Goal: Information Seeking & Learning: Learn about a topic

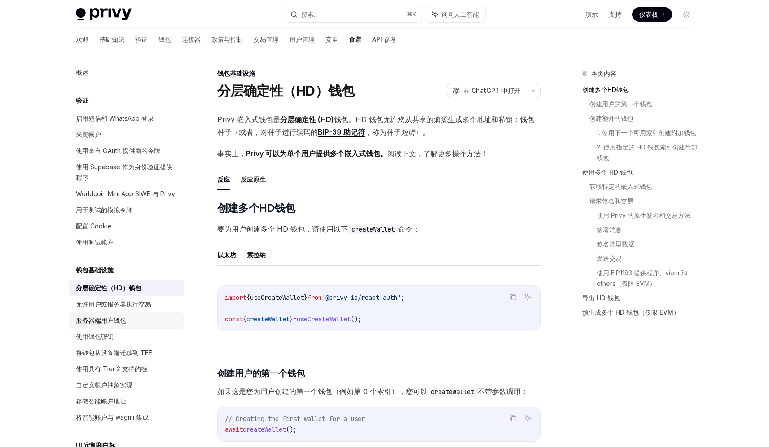
click at [129, 325] on link "服务器端用户钱包" at bounding box center [126, 320] width 115 height 16
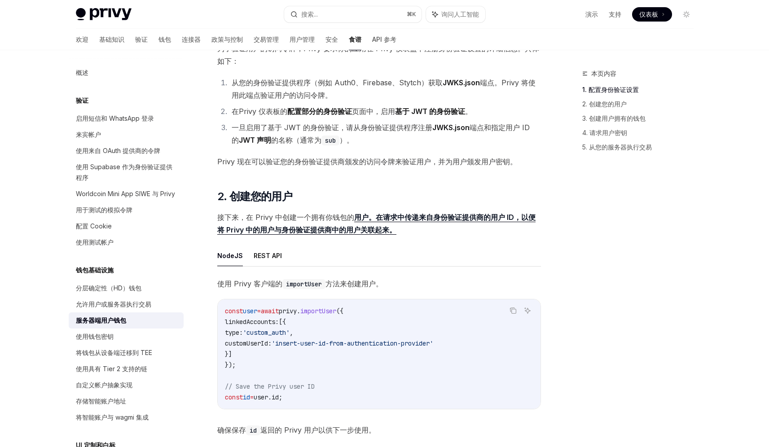
scroll to position [530, 0]
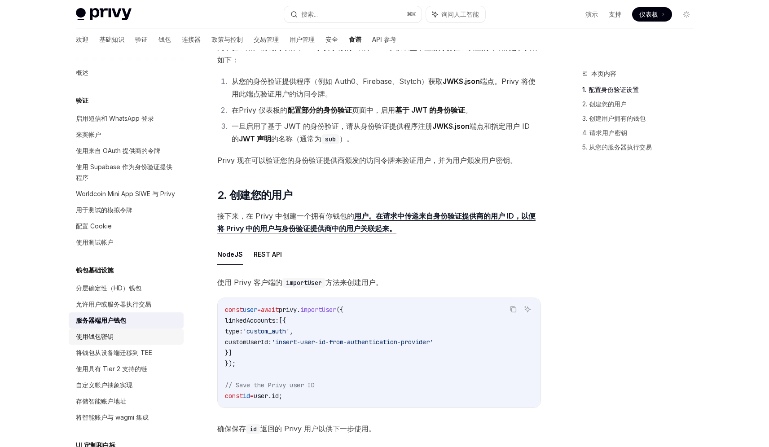
click at [116, 342] on div "使用钱包密钥" at bounding box center [127, 336] width 102 height 11
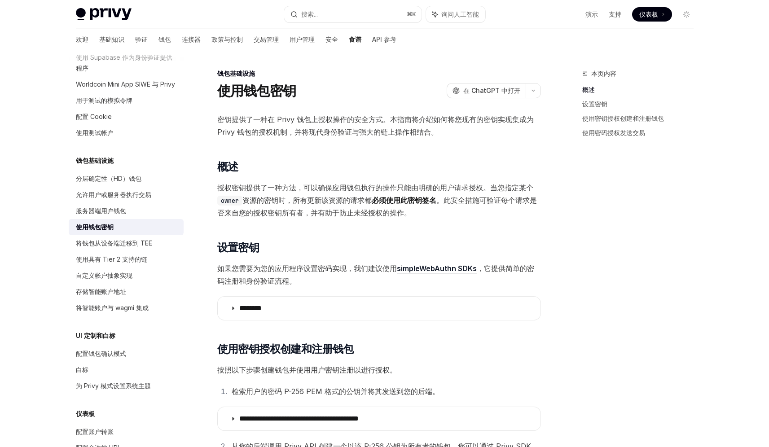
scroll to position [75, 0]
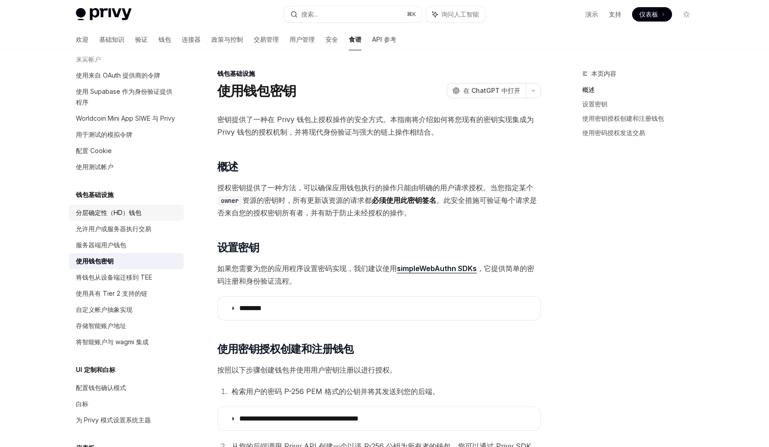
click at [139, 218] on div "分层确定性（HD）钱包" at bounding box center [109, 212] width 66 height 11
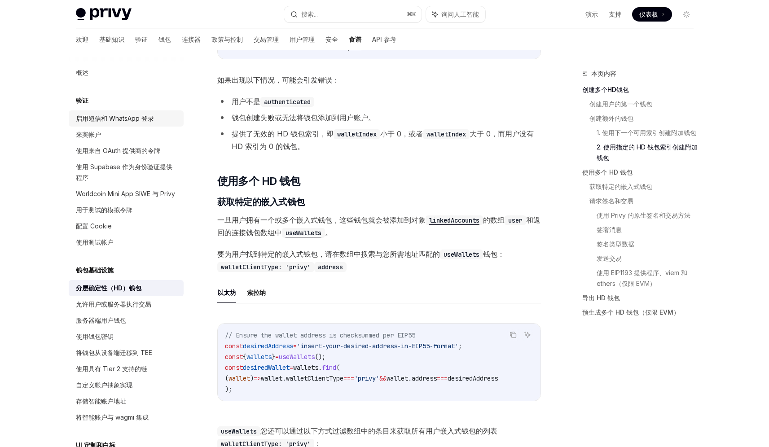
click at [126, 124] on link "启用短信和 WhatsApp 登录" at bounding box center [126, 118] width 115 height 16
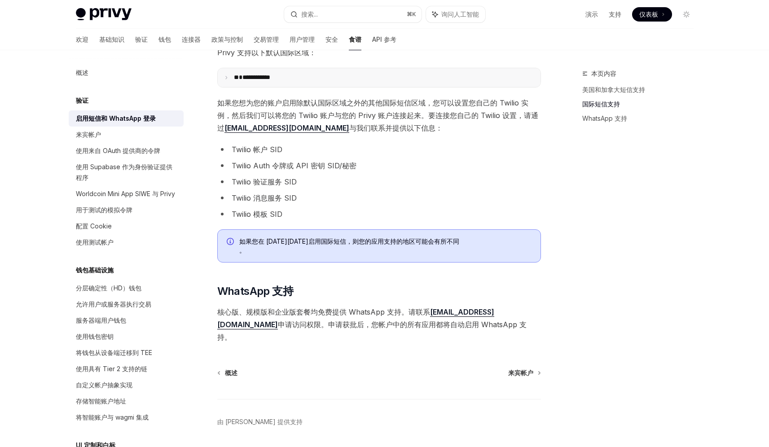
scroll to position [366, 0]
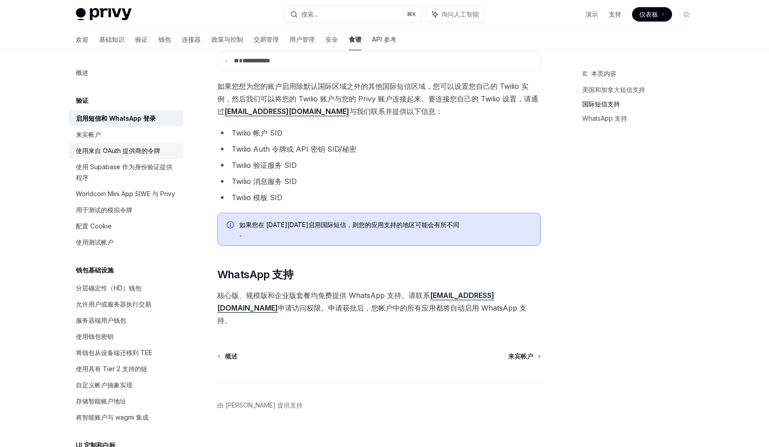
click at [128, 154] on font "使用来自 OAuth 提供商的令牌" at bounding box center [118, 151] width 84 height 8
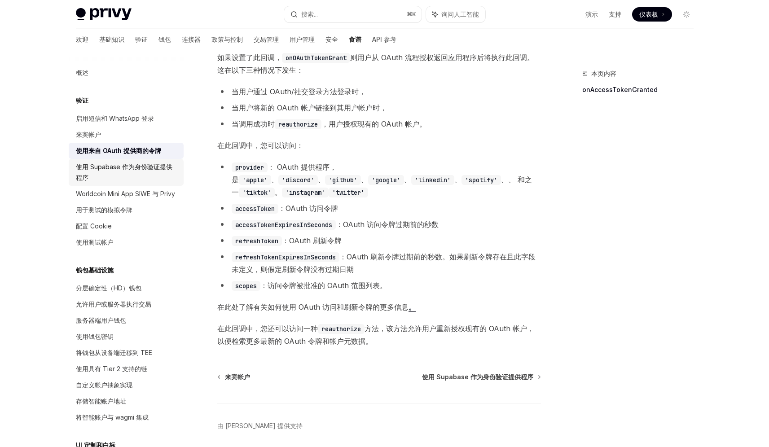
scroll to position [400, 0]
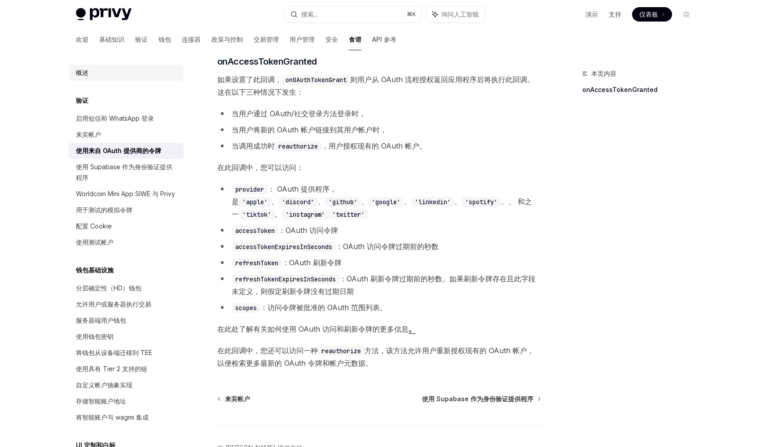
click at [115, 76] on div "概述" at bounding box center [127, 72] width 102 height 11
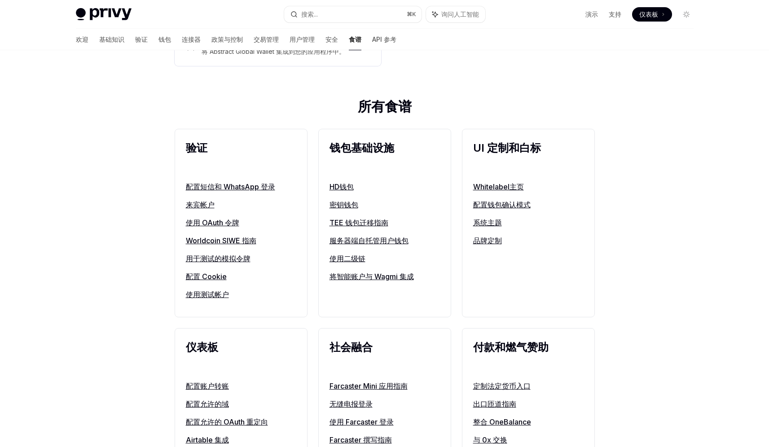
scroll to position [281, 0]
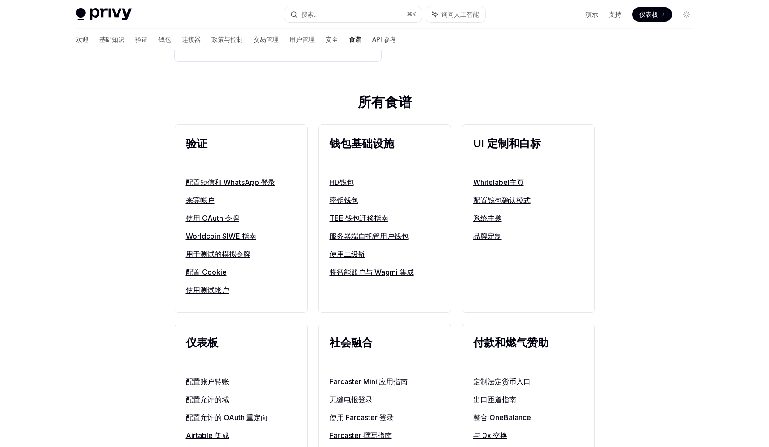
click at [344, 200] on font "密钥钱包" at bounding box center [344, 200] width 29 height 9
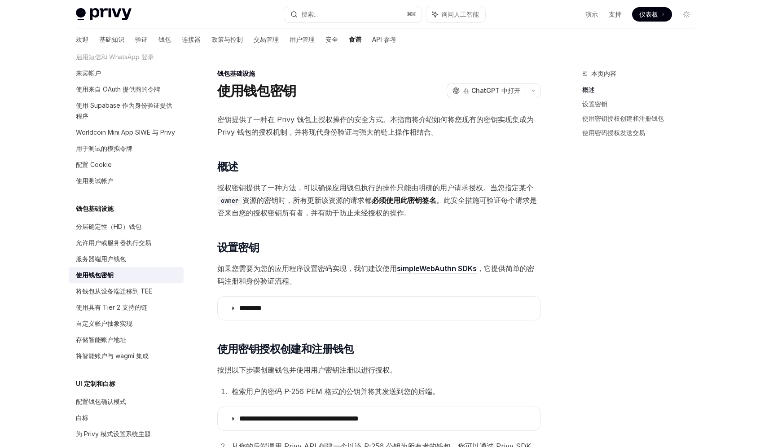
scroll to position [71, 0]
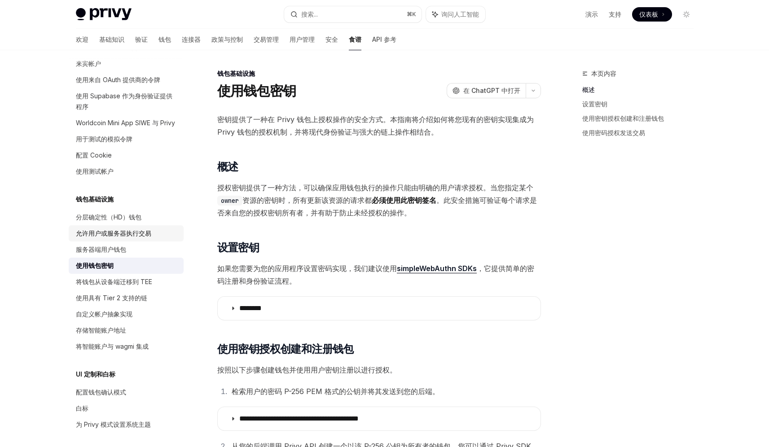
click at [139, 237] on font "允许用户或服务器执行交易" at bounding box center [113, 233] width 75 height 8
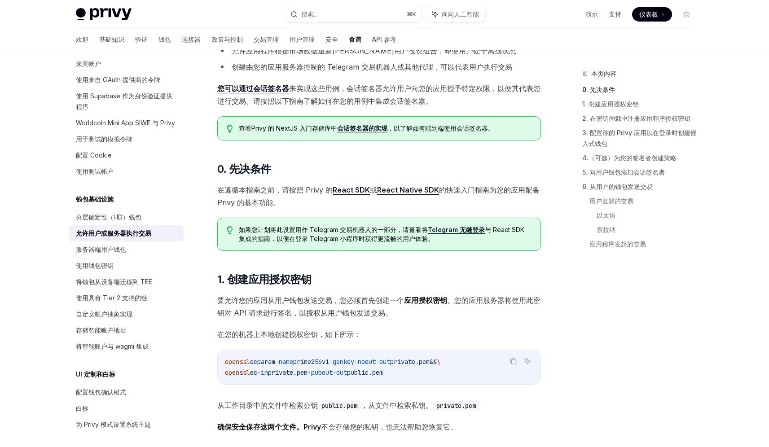
scroll to position [129, 0]
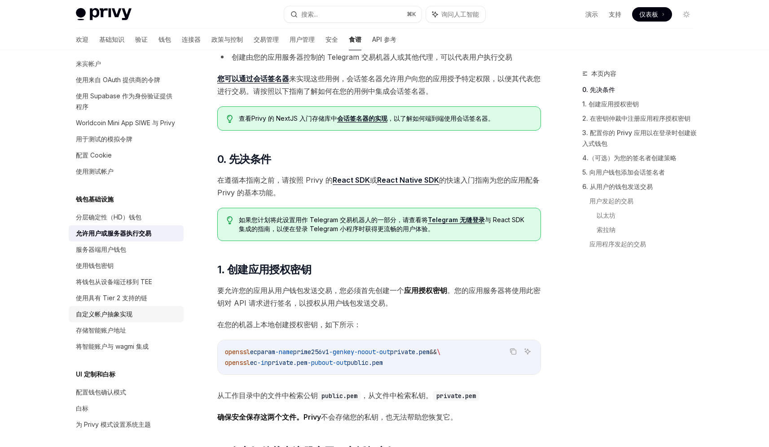
click at [109, 318] on font "自定义帐户抽象实现" at bounding box center [104, 314] width 57 height 8
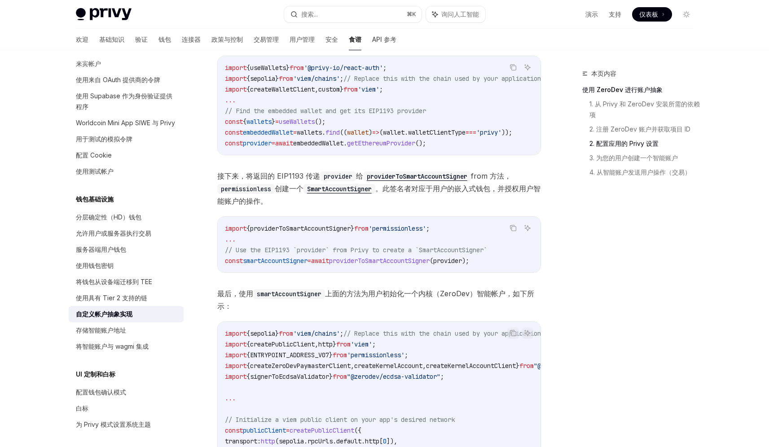
scroll to position [811, 0]
click at [123, 334] on font "存储智能账户地址" at bounding box center [101, 330] width 50 height 8
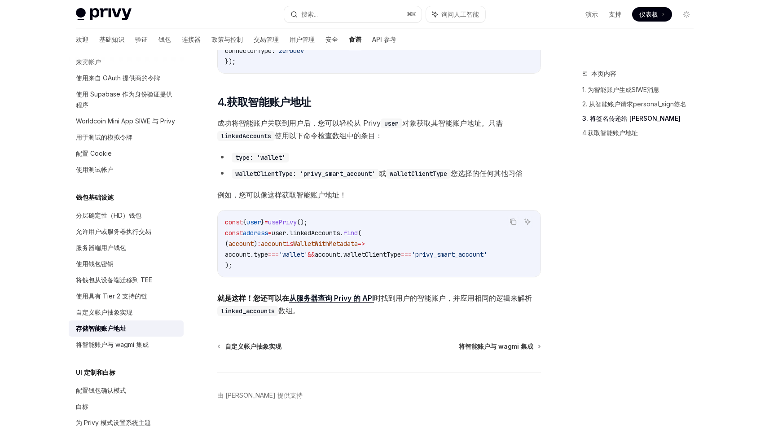
scroll to position [1138, 0]
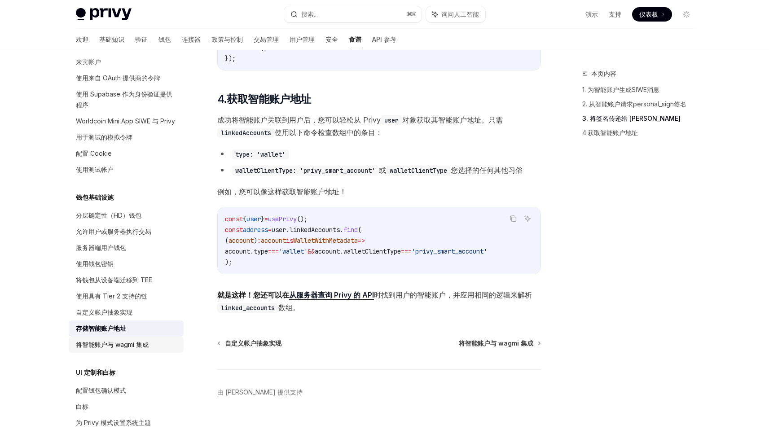
click at [124, 348] on font "将智能账户与 wagmi 集成" at bounding box center [112, 345] width 73 height 8
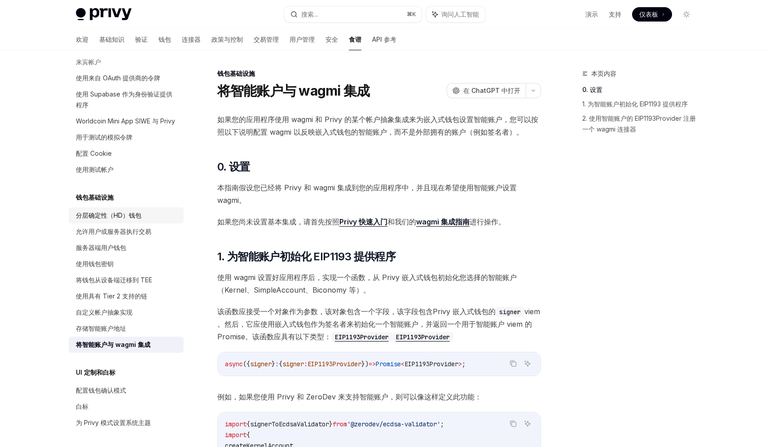
click at [135, 219] on font "分层确定性（HD）钱包" at bounding box center [109, 215] width 66 height 8
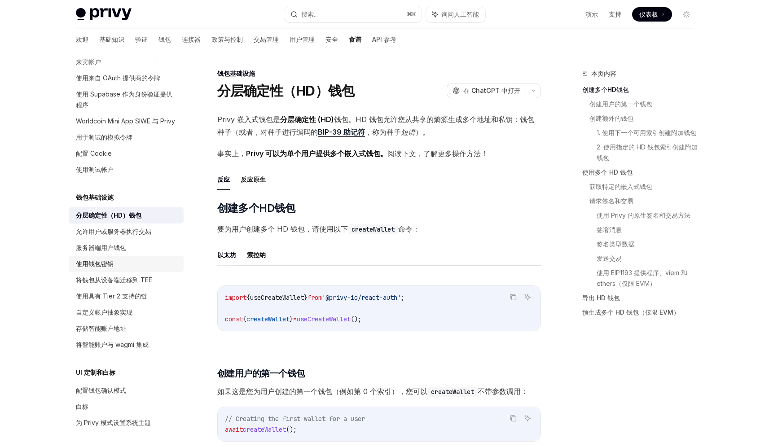
click at [131, 269] on div "使用钱包密钥" at bounding box center [127, 264] width 102 height 11
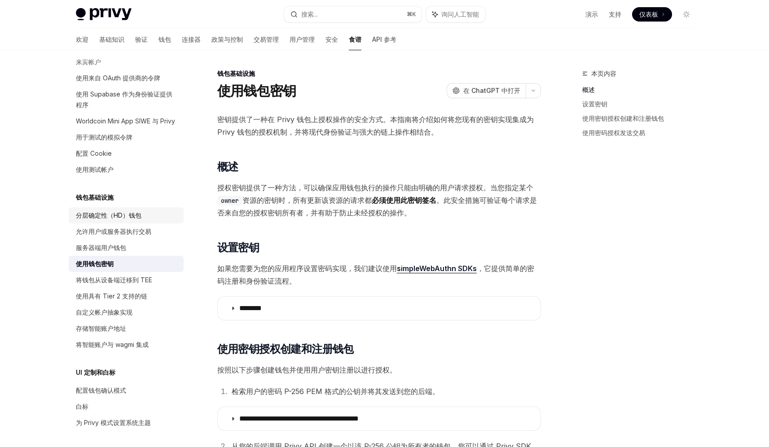
click at [135, 219] on font "分层确定性（HD）钱包" at bounding box center [109, 215] width 66 height 8
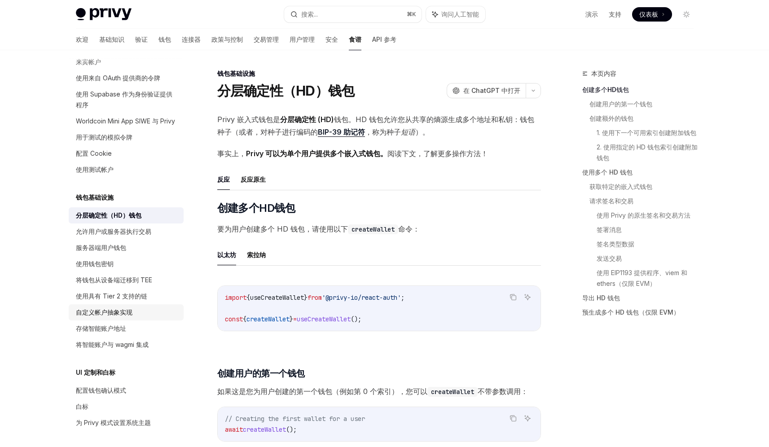
click at [133, 318] on div "自定义帐户抽象实现" at bounding box center [127, 312] width 102 height 11
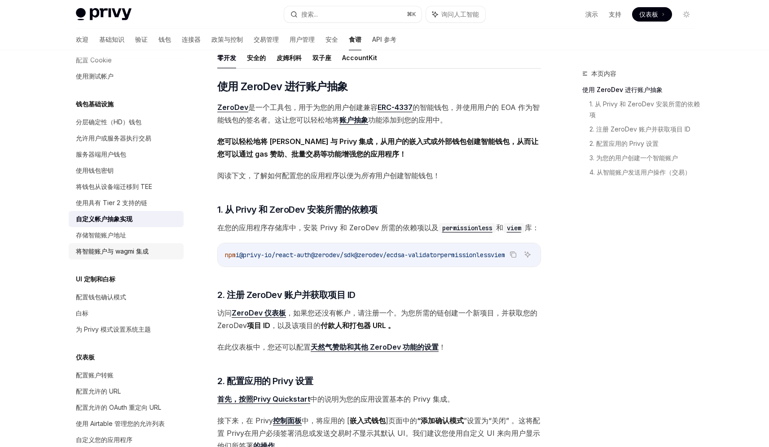
scroll to position [173, 0]
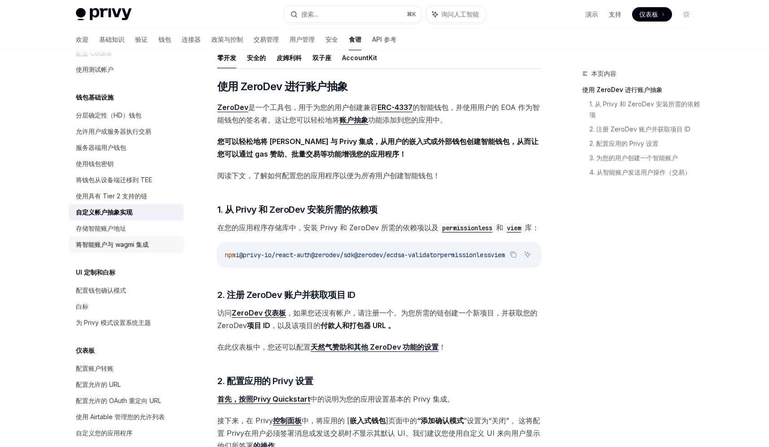
click at [125, 248] on font "将智能账户与 wagmi 集成" at bounding box center [112, 245] width 73 height 8
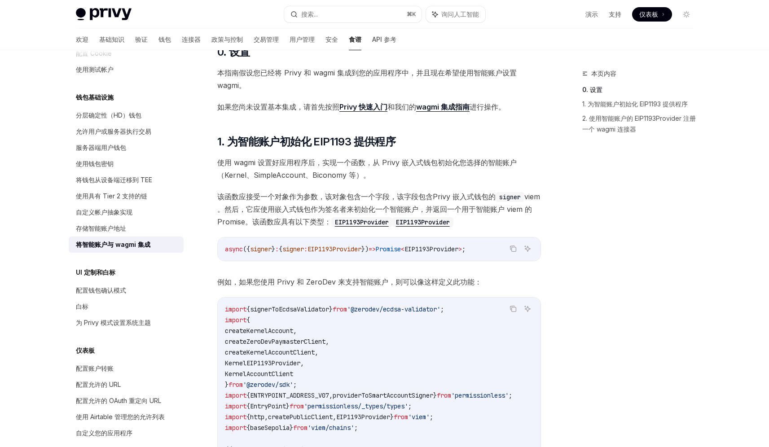
scroll to position [163, 0]
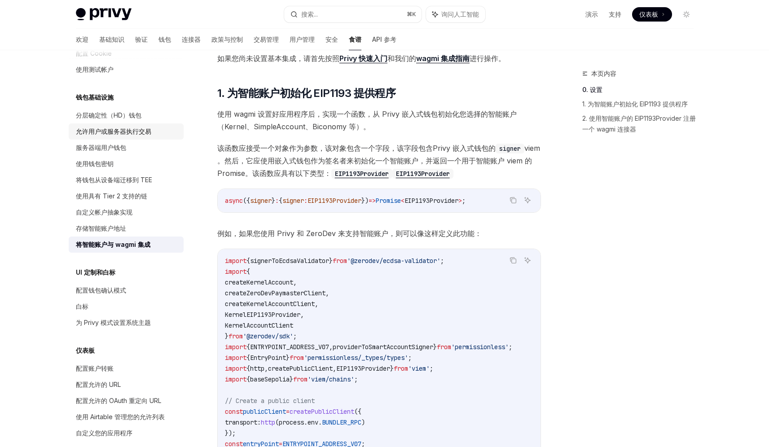
click at [132, 135] on font "允许用户或服务器执行交易" at bounding box center [113, 132] width 75 height 8
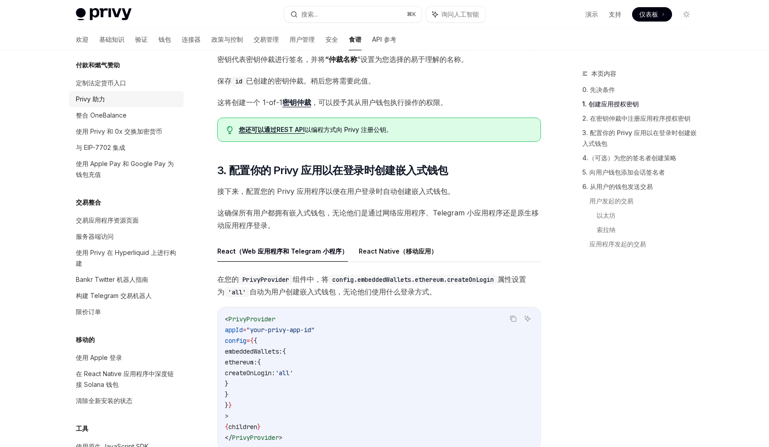
scroll to position [764, 0]
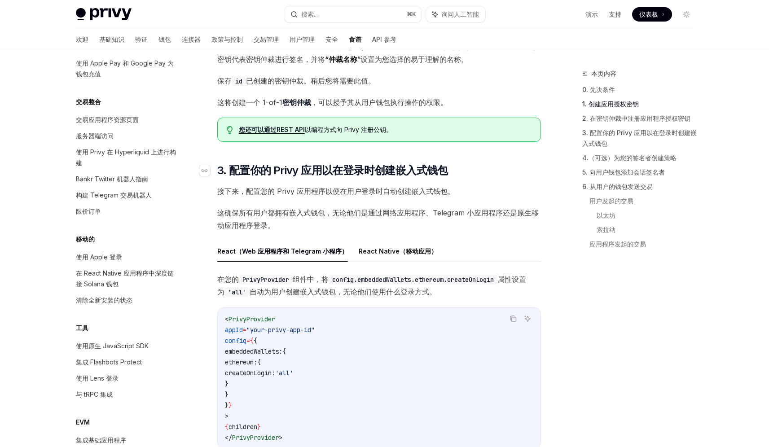
type textarea "*"
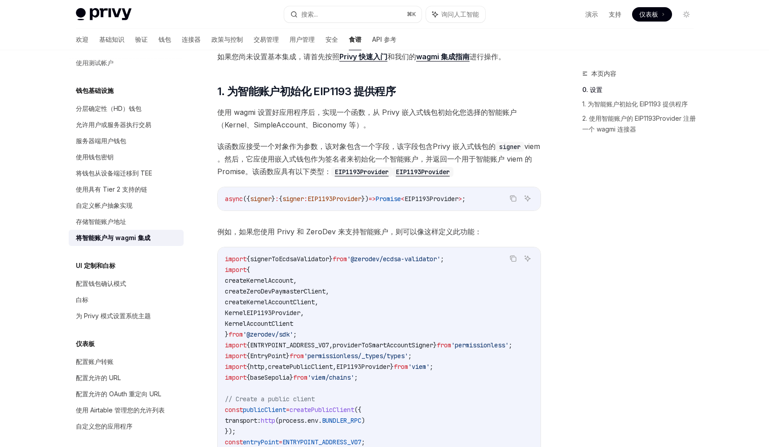
scroll to position [163, 0]
